Goal: Download file/media

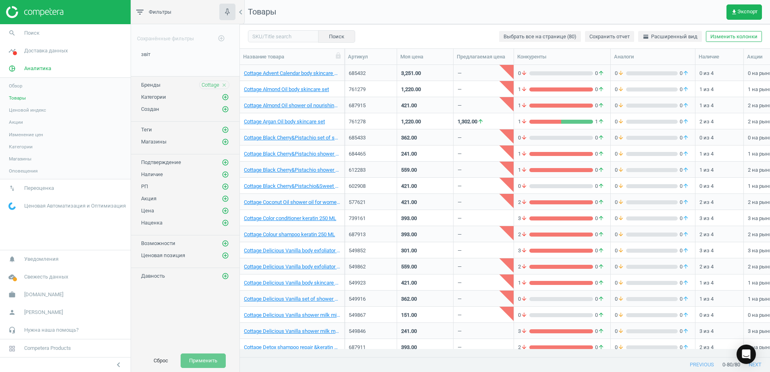
scroll to position [276, 522]
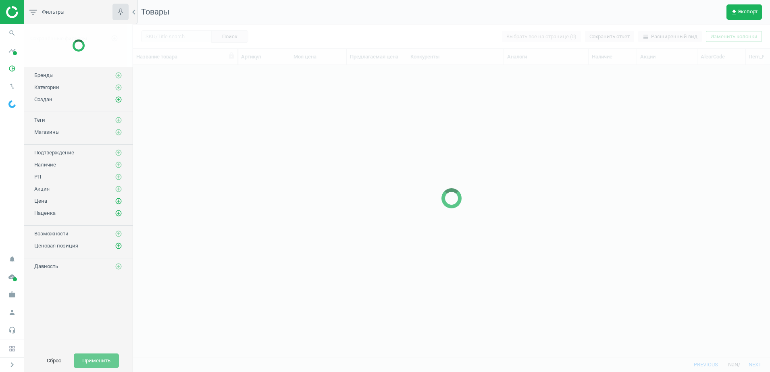
scroll to position [276, 629]
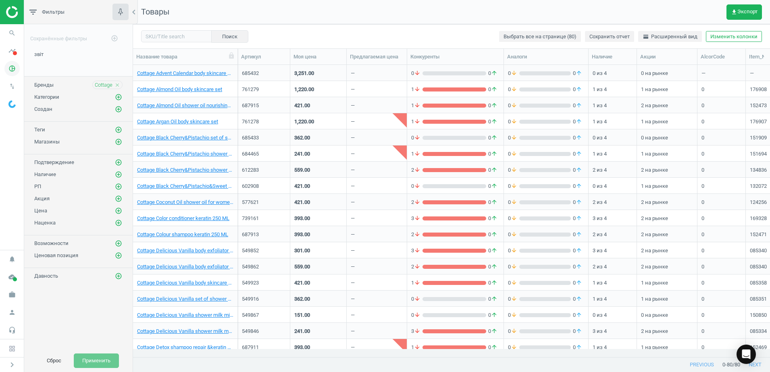
click at [12, 68] on icon "pie_chart_outlined" at bounding box center [11, 68] width 15 height 15
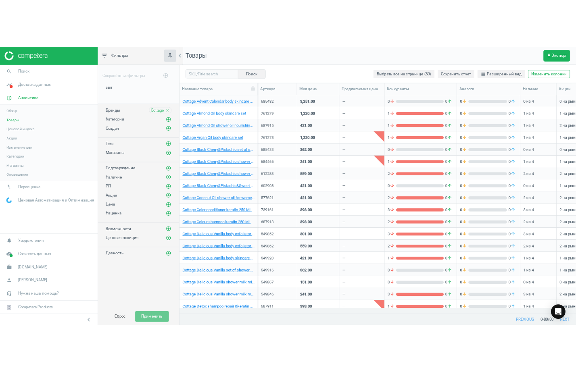
scroll to position [276, 522]
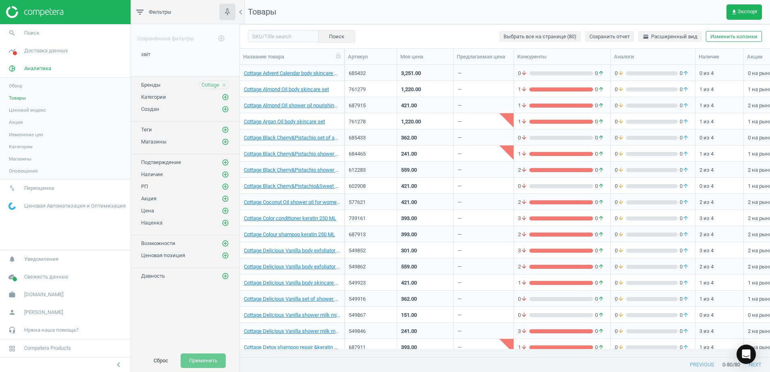
click at [13, 98] on span "Товары" at bounding box center [17, 98] width 17 height 6
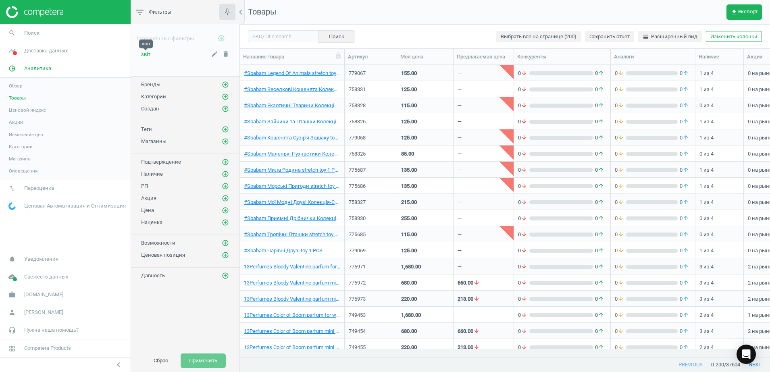
click at [146, 54] on span "звіт" at bounding box center [145, 54] width 9 height 6
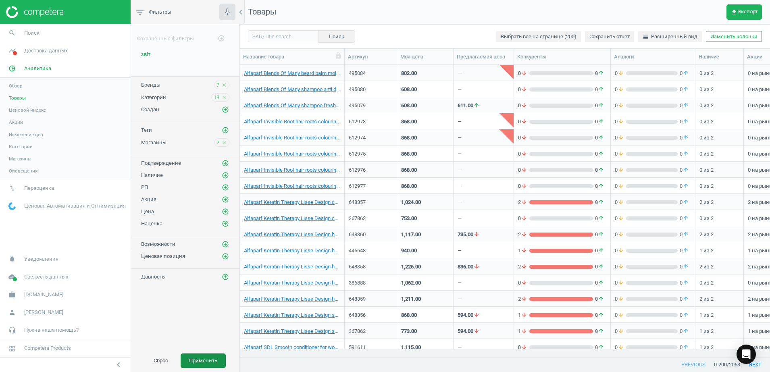
click at [209, 363] on button "Применить" at bounding box center [203, 360] width 45 height 15
click at [742, 12] on span "get_app Экспорт" at bounding box center [744, 12] width 27 height 6
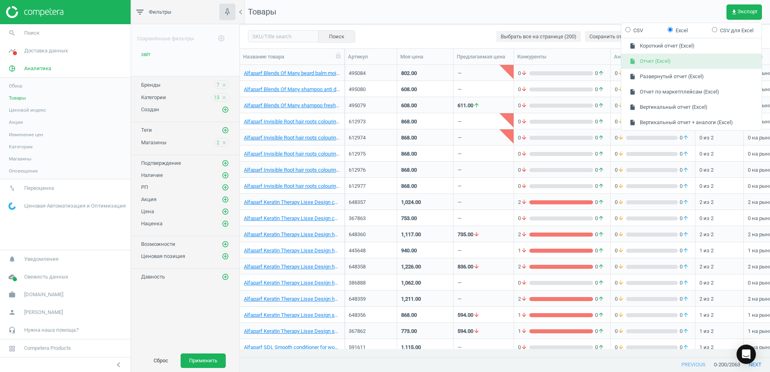
click at [656, 64] on button "insert_drive_file Отчет (Excel)" at bounding box center [691, 61] width 140 height 15
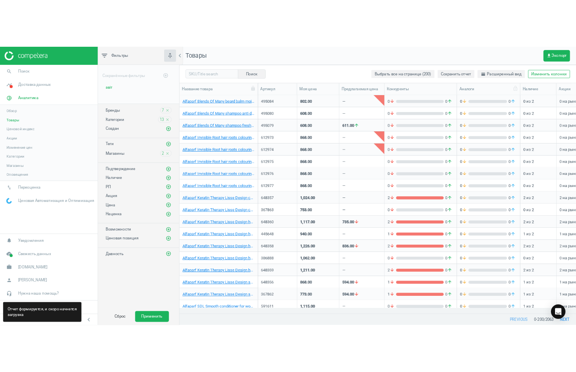
scroll to position [276, 328]
